Goal: Transaction & Acquisition: Purchase product/service

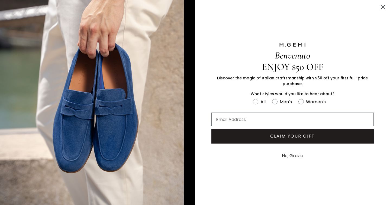
click at [384, 7] on icon "Close dialog" at bounding box center [384, 7] width 4 height 4
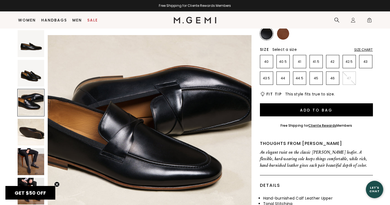
scroll to position [413, 0]
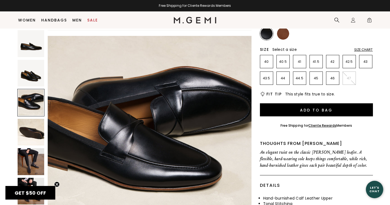
click at [360, 49] on div "Size Chart" at bounding box center [364, 49] width 19 height 4
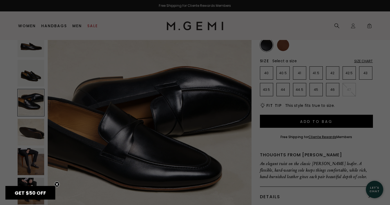
scroll to position [0, 0]
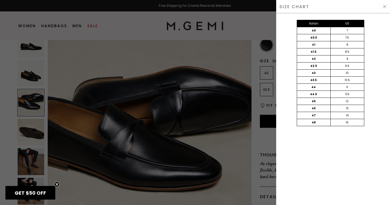
click at [386, 6] on img at bounding box center [385, 6] width 4 height 4
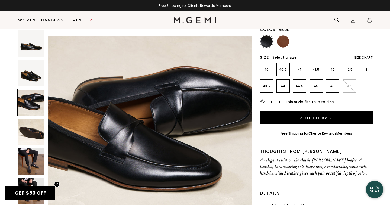
scroll to position [65, 0]
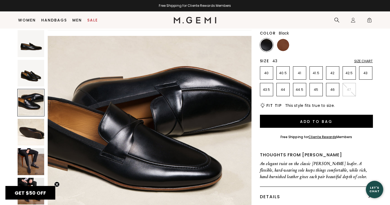
click at [363, 73] on p "43" at bounding box center [366, 73] width 13 height 4
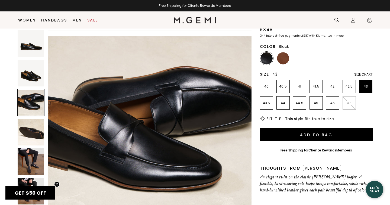
scroll to position [0, 0]
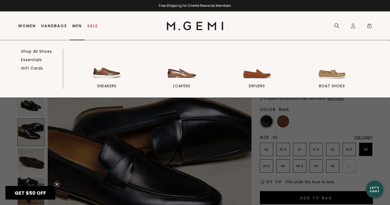
click at [75, 24] on link "Men" at bounding box center [76, 26] width 9 height 4
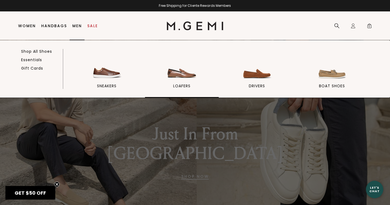
click at [187, 72] on img at bounding box center [182, 65] width 30 height 30
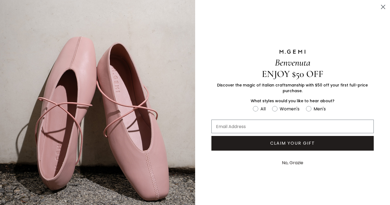
scroll to position [0, 0]
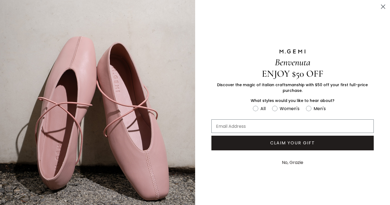
click at [383, 6] on circle "Close dialog" at bounding box center [383, 6] width 9 height 9
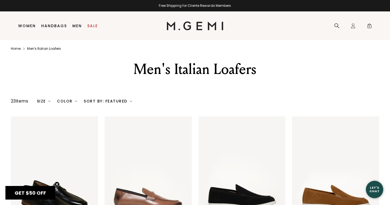
scroll to position [1, 0]
